Goal: Task Accomplishment & Management: Complete application form

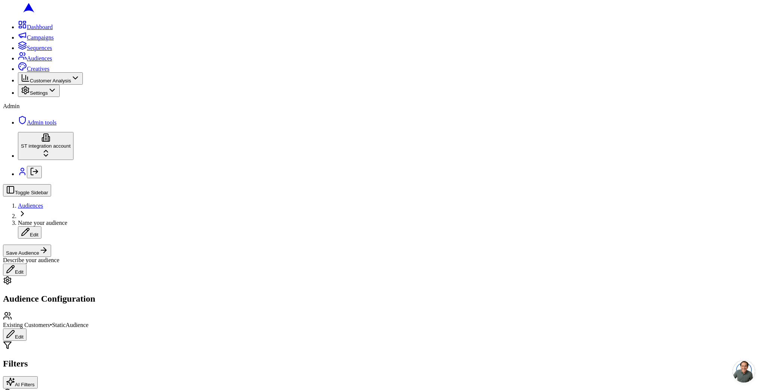
scroll to position [286, 0]
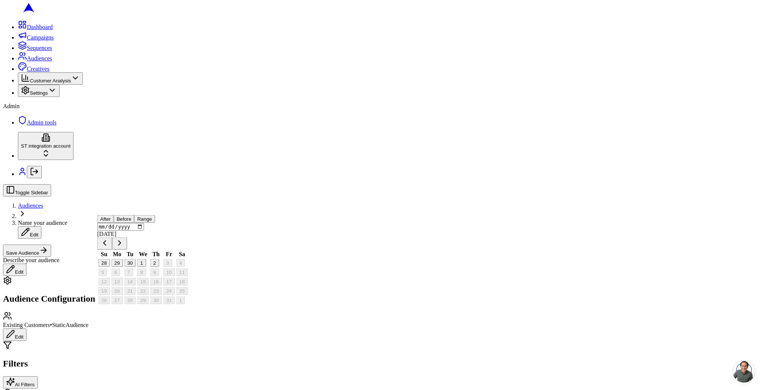
click at [123, 267] on button "29" at bounding box center [117, 263] width 12 height 8
type input "[DATE]"
click at [112, 267] on button "29" at bounding box center [106, 263] width 12 height 8
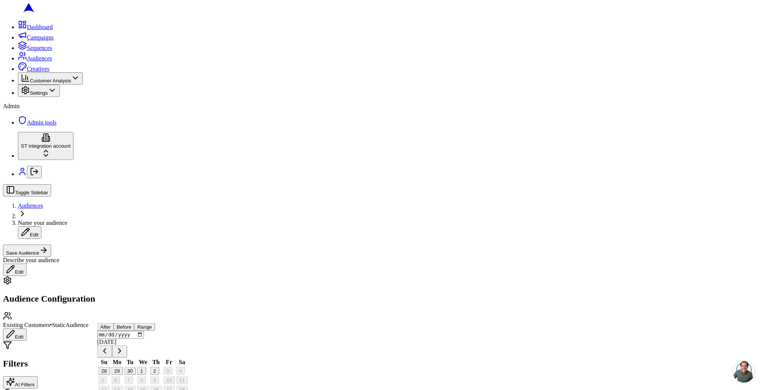
scroll to position [4, 0]
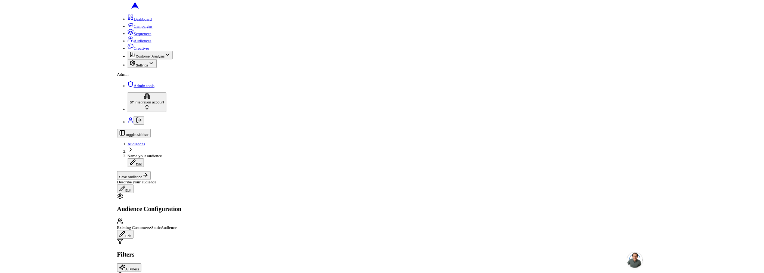
scroll to position [197, 0]
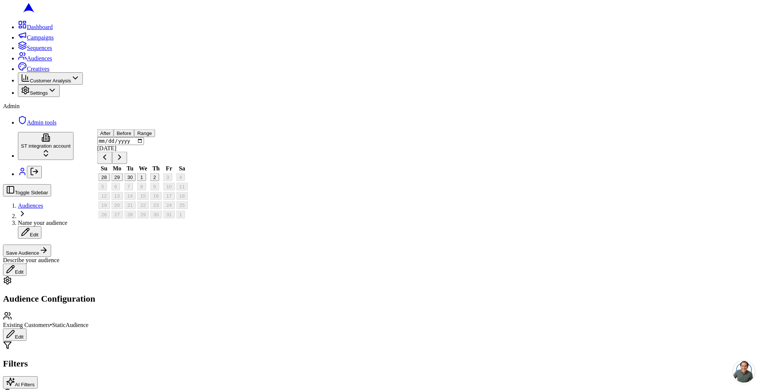
click at [135, 181] on button "30" at bounding box center [130, 177] width 12 height 8
click at [135, 181] on button "1" at bounding box center [130, 177] width 9 height 8
click at [123, 137] on button "Before" at bounding box center [113, 133] width 21 height 8
click at [112, 181] on button "29" at bounding box center [106, 177] width 12 height 8
type input "[DATE]"
